Goal: Information Seeking & Learning: Learn about a topic

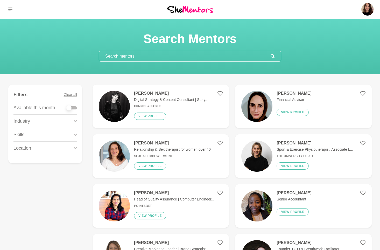
click at [121, 54] on input "text" at bounding box center [185, 56] width 172 height 10
type input "r"
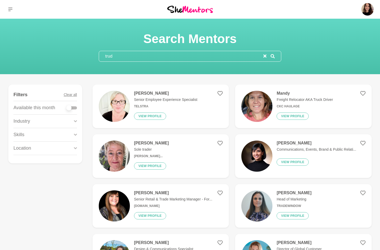
type input "trud"
click at [118, 104] on img at bounding box center [114, 106] width 31 height 31
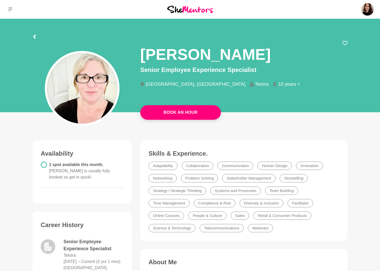
click at [309, 57] on div "Trudi Conway" at bounding box center [244, 52] width 208 height 25
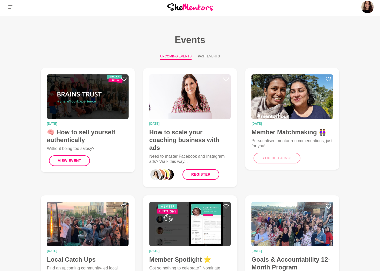
scroll to position [39, 0]
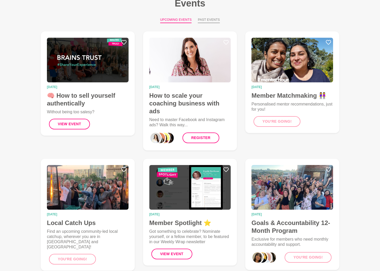
click at [210, 19] on button "Past Events" at bounding box center [209, 20] width 22 height 6
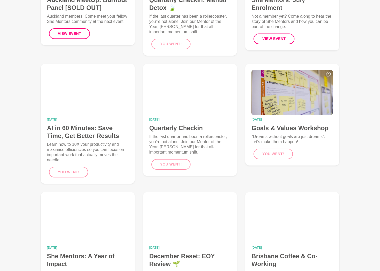
scroll to position [251, 0]
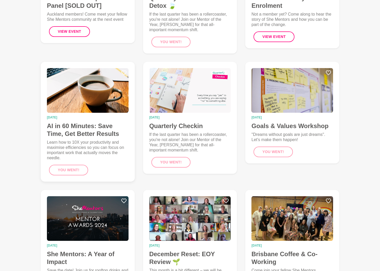
click at [97, 104] on img at bounding box center [88, 90] width 82 height 45
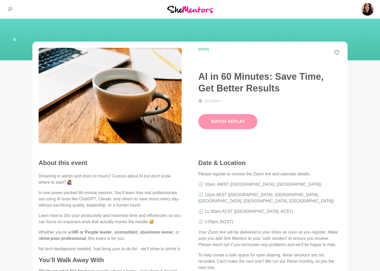
click at [225, 117] on button "Watch Replay" at bounding box center [227, 121] width 59 height 15
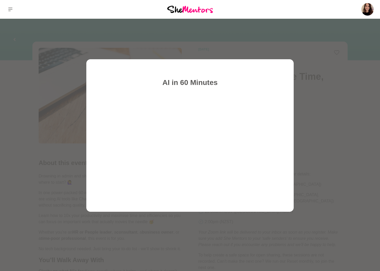
click at [154, 201] on div "AI in 60 Minutes" at bounding box center [190, 135] width 208 height 152
click at [61, 85] on div at bounding box center [190, 135] width 380 height 271
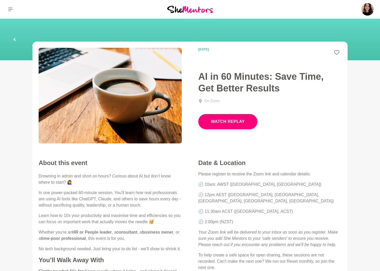
click at [15, 39] on icon at bounding box center [14, 39] width 3 height 17
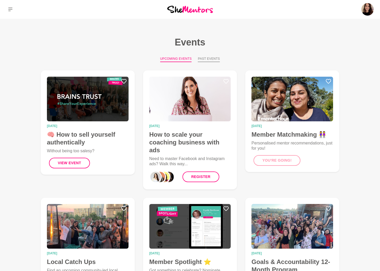
click at [204, 58] on button "Past Events" at bounding box center [209, 59] width 22 height 6
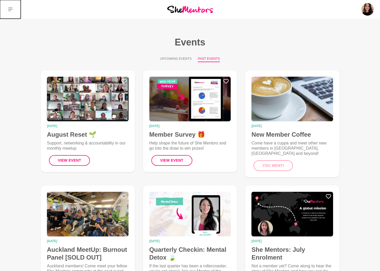
click at [10, 9] on icon at bounding box center [10, 10] width 4 height 4
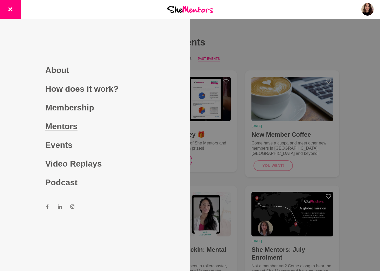
click at [54, 128] on link "Mentors" at bounding box center [95, 126] width 100 height 19
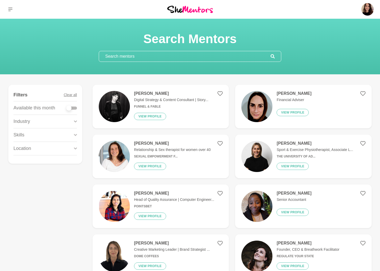
click at [120, 58] on input "text" at bounding box center [185, 56] width 172 height 10
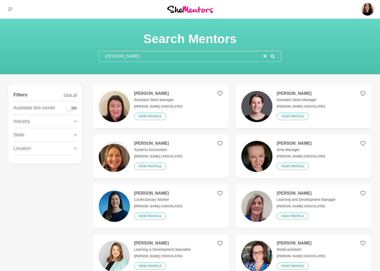
click at [153, 53] on input "haigh" at bounding box center [181, 56] width 164 height 10
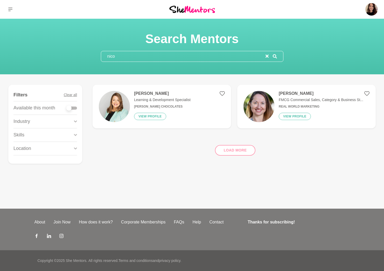
type input "nico"
click at [138, 111] on div "Nicole Mazeika Learning & Development Specialist Haigh's Chocolates View profile" at bounding box center [160, 106] width 61 height 31
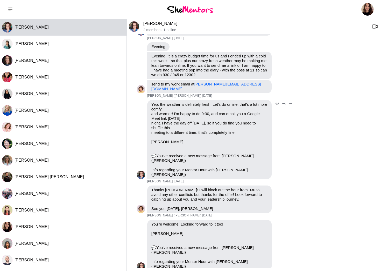
scroll to position [397, 0]
